Goal: Find specific page/section: Find specific page/section

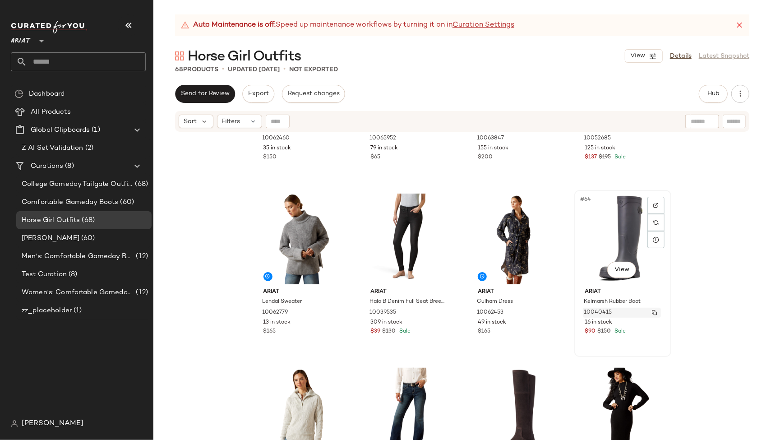
scroll to position [2549, 0]
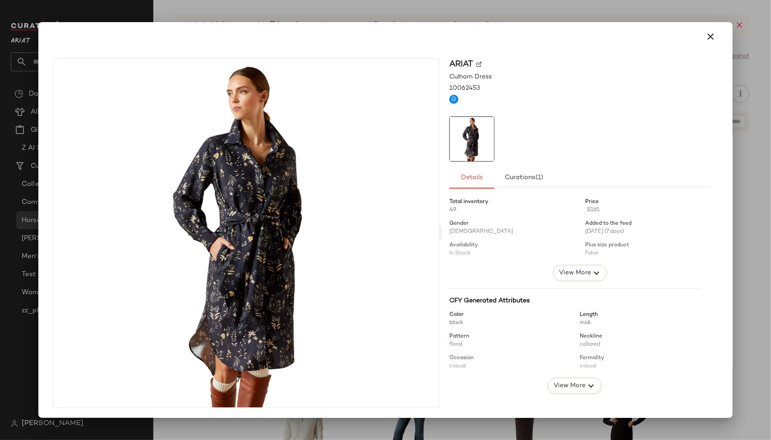
click at [547, 21] on div at bounding box center [385, 220] width 771 height 440
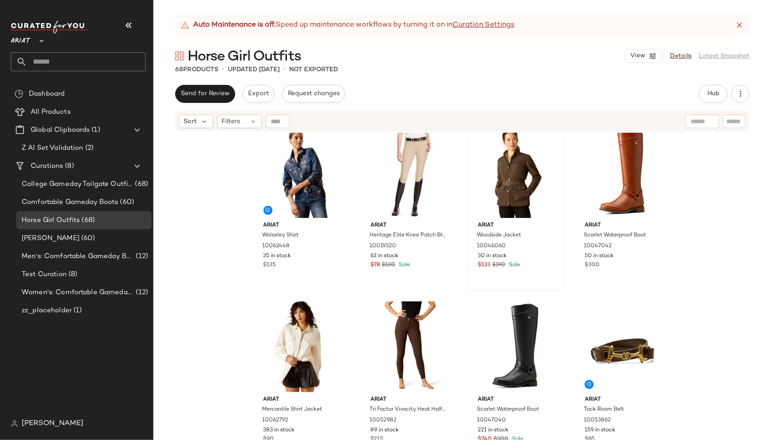
scroll to position [1597, 0]
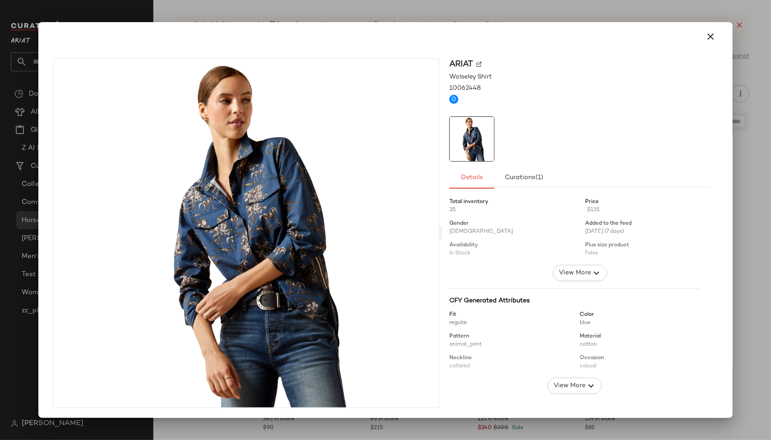
click at [310, 12] on div at bounding box center [385, 220] width 771 height 440
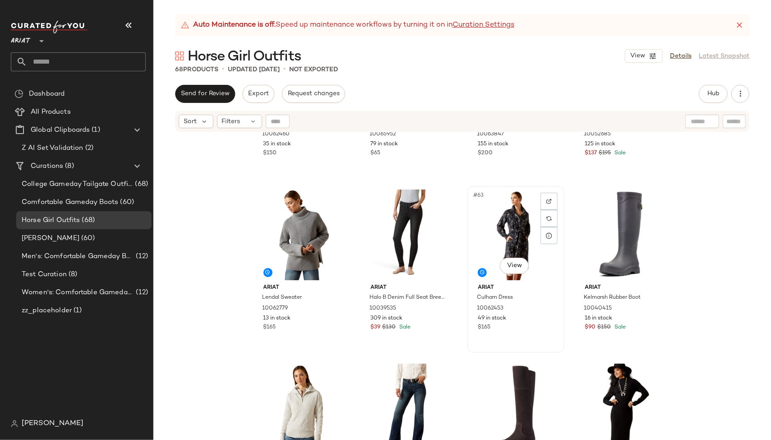
scroll to position [2563, 0]
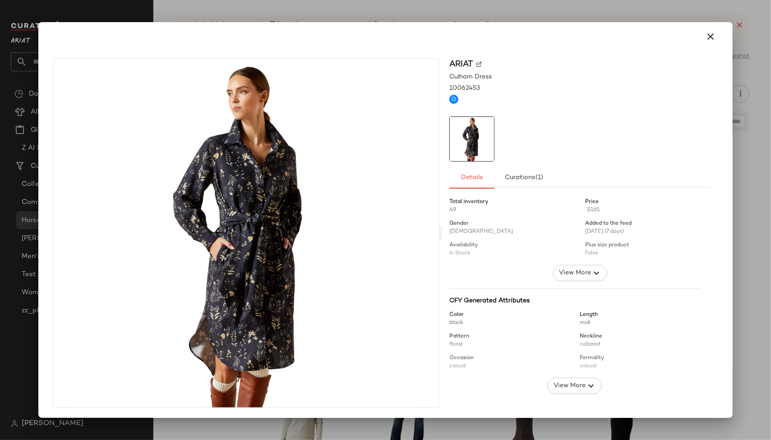
click at [313, 426] on div at bounding box center [385, 220] width 771 height 440
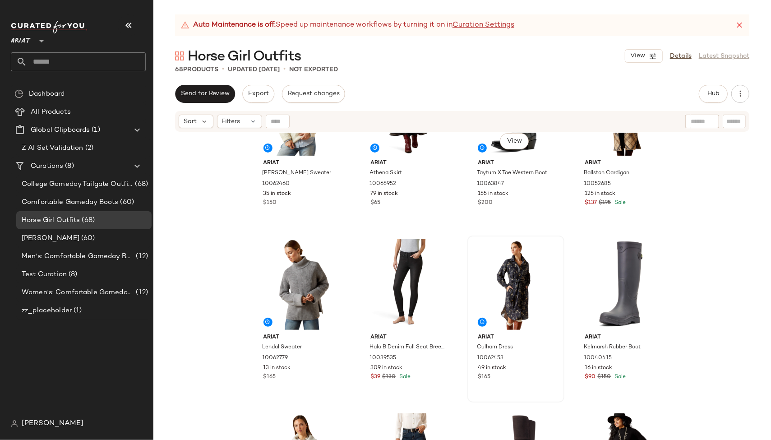
scroll to position [2516, 0]
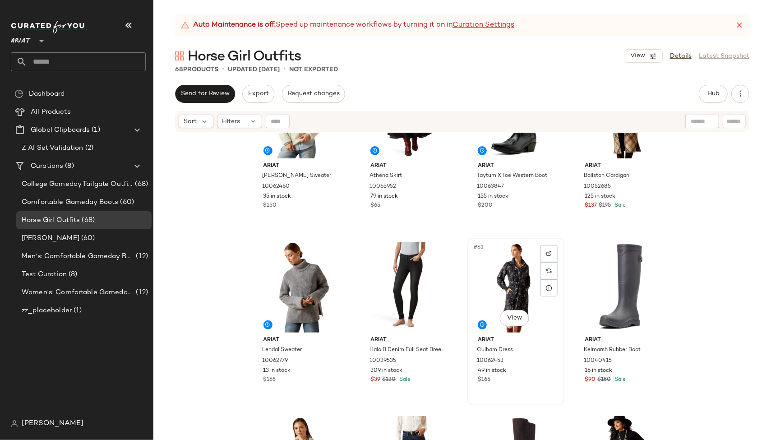
click at [508, 278] on div "#63 View" at bounding box center [516, 286] width 91 height 91
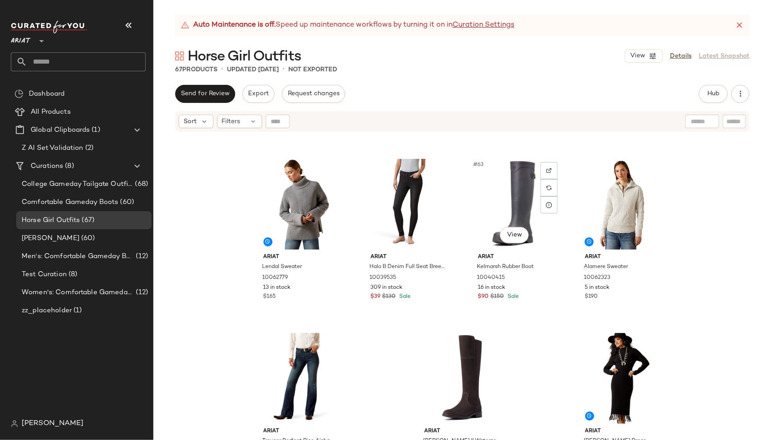
scroll to position [2633, 0]
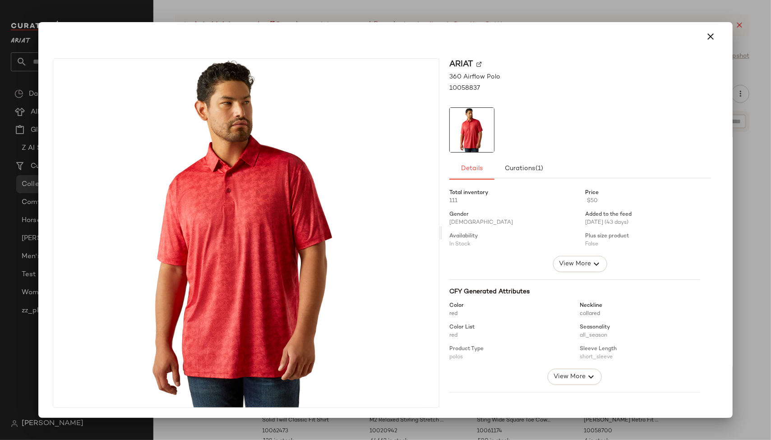
click at [325, 8] on div at bounding box center [385, 220] width 771 height 440
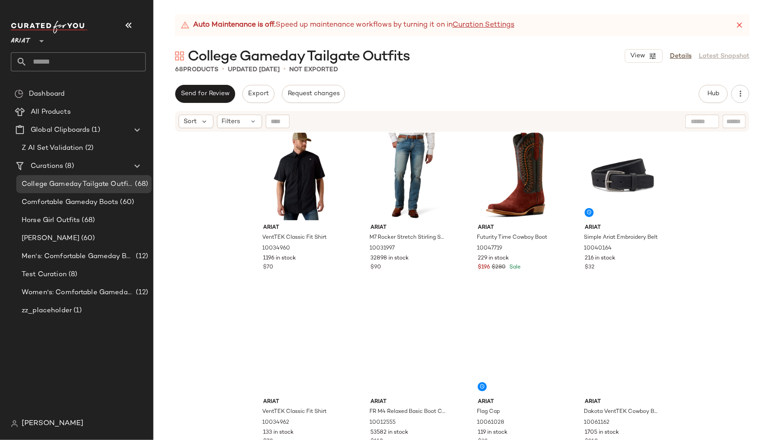
scroll to position [2633, 0]
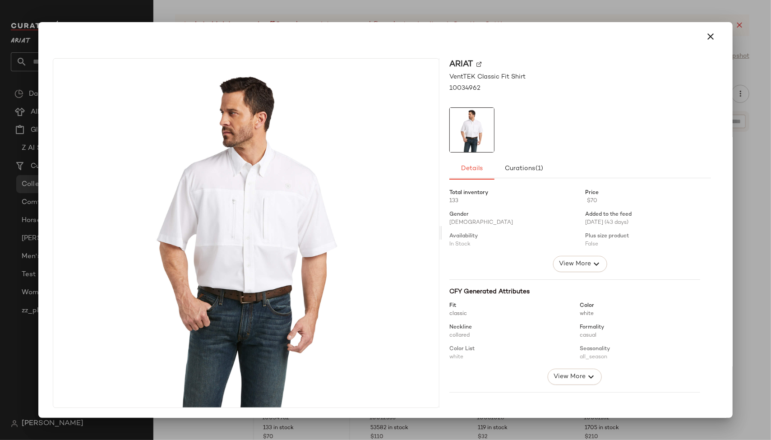
click at [295, 430] on div at bounding box center [385, 220] width 771 height 440
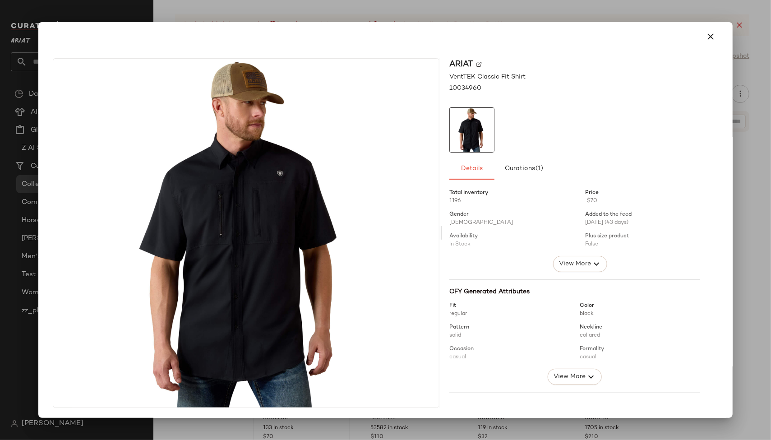
click at [344, 22] on div at bounding box center [385, 36] width 687 height 29
click at [346, 5] on div at bounding box center [385, 220] width 771 height 440
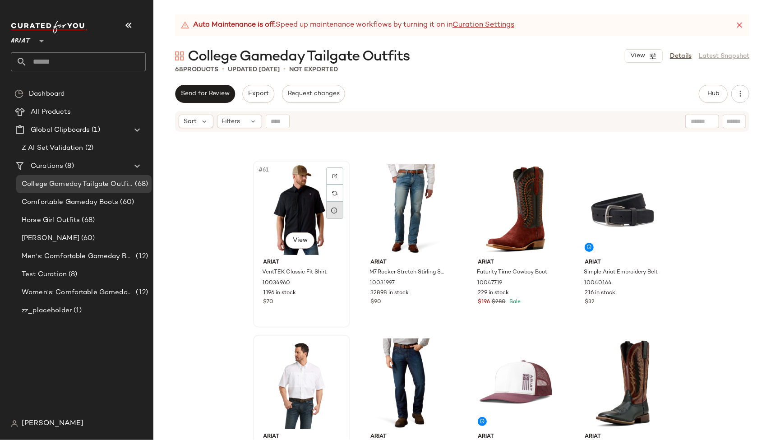
scroll to position [2594, 0]
click at [399, 94] on div "Send for Review Export Request changes Hub Send for Review External Review Inte…" at bounding box center [462, 94] width 574 height 18
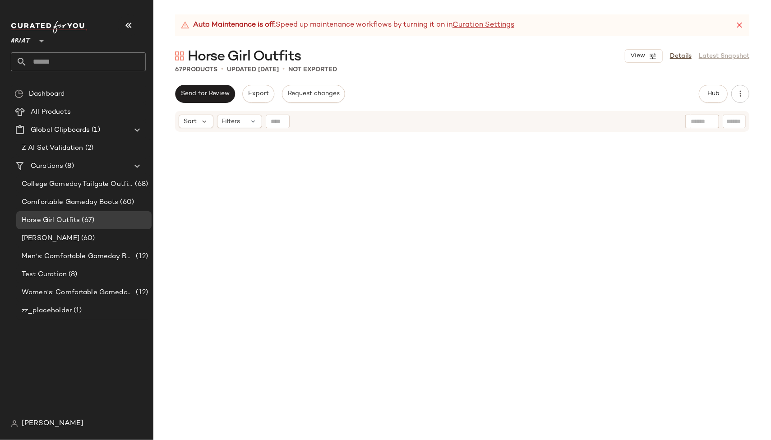
scroll to position [2633, 0]
